Goal: Find specific page/section: Find specific page/section

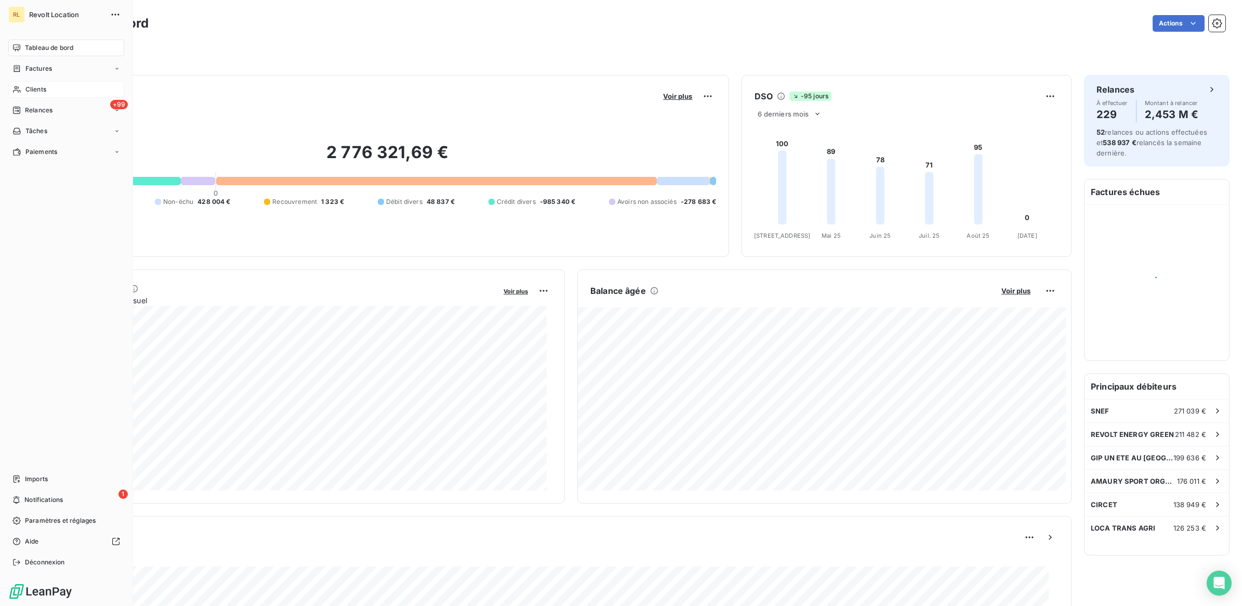
click at [43, 90] on span "Clients" at bounding box center [35, 89] width 21 height 9
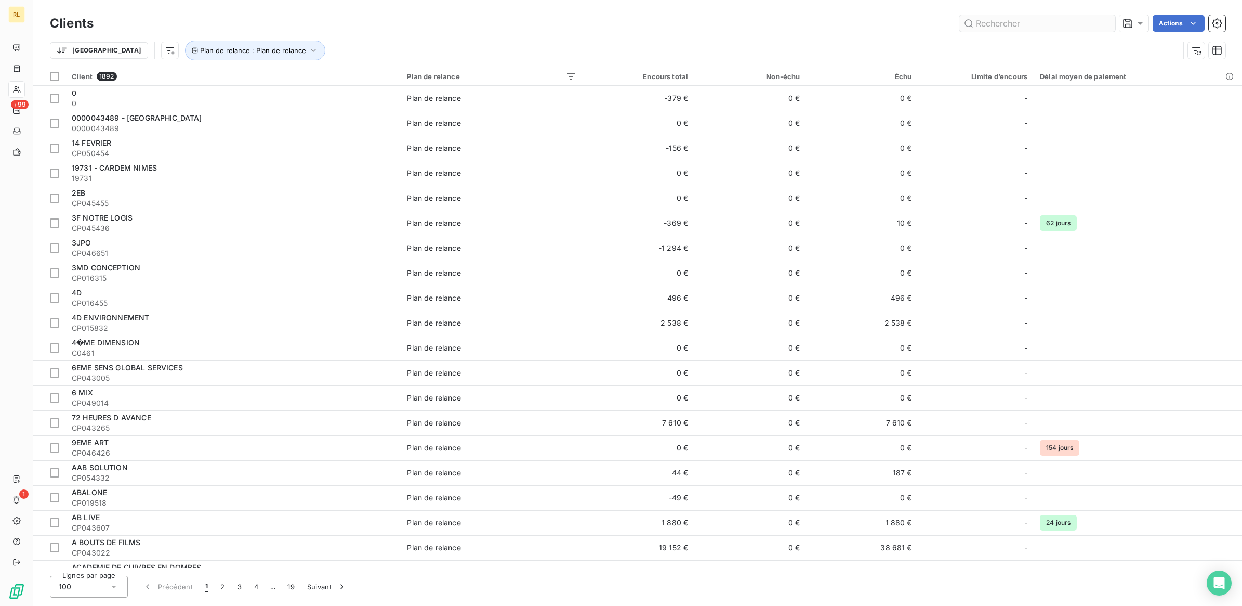
click at [1000, 24] on input "text" at bounding box center [1038, 23] width 156 height 17
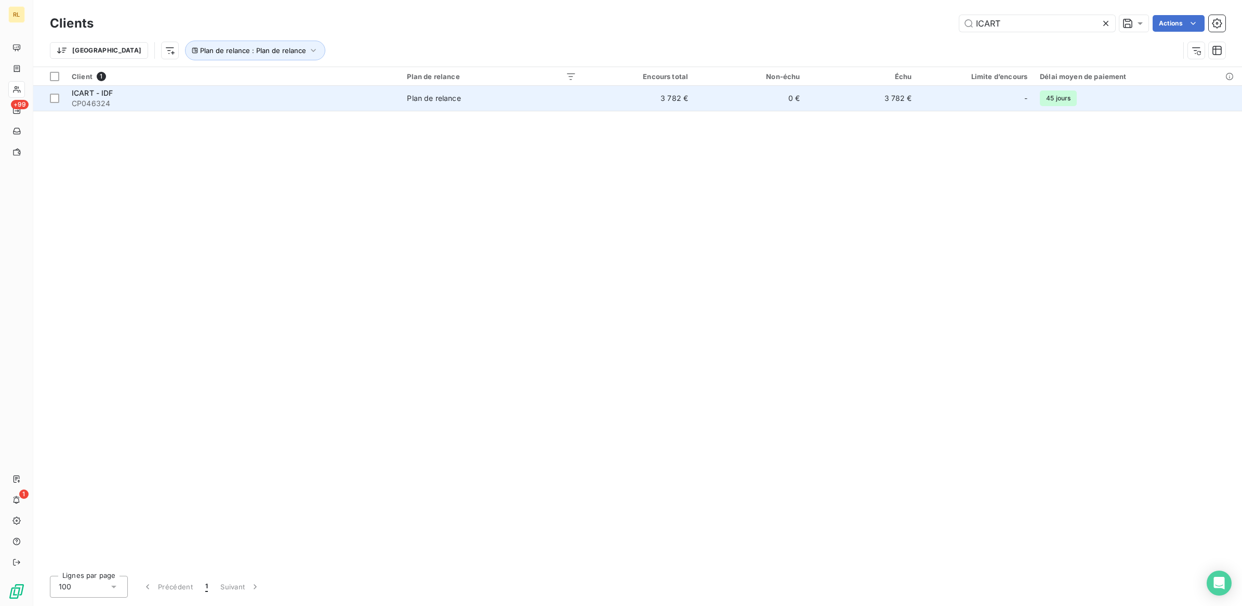
type input "ICART"
click at [256, 90] on div "ICART - IDF" at bounding box center [233, 93] width 323 height 10
